Goal: Obtain resource: Download file/media

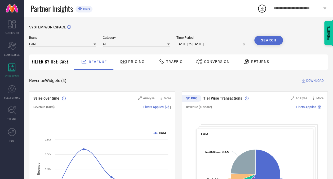
click at [267, 41] on button "Search" at bounding box center [269, 40] width 29 height 9
click at [176, 64] on span "Traffic" at bounding box center [174, 61] width 16 height 4
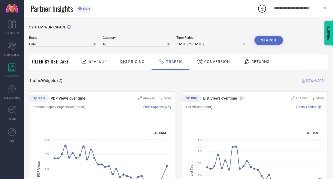
click at [314, 79] on span "DOWNLOAD" at bounding box center [314, 80] width 17 height 5
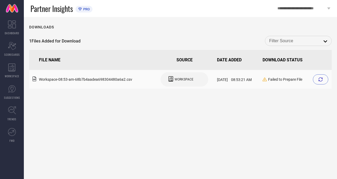
click at [325, 76] on div at bounding box center [320, 79] width 15 height 10
click at [323, 81] on icon at bounding box center [321, 79] width 4 height 4
